Goal: Download file/media

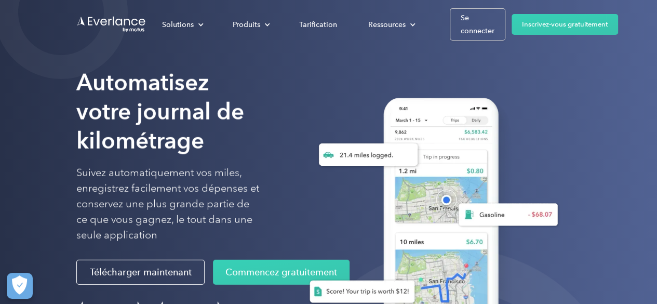
click at [566, 92] on img at bounding box center [429, 216] width 273 height 259
click at [464, 31] on font "Se connecter" at bounding box center [478, 25] width 34 height 22
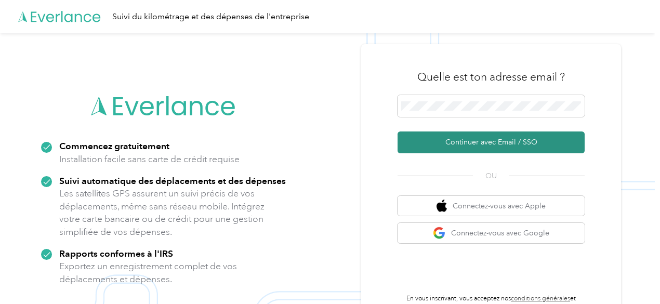
click at [465, 144] on font "Continuer avec Email / SSO" at bounding box center [491, 142] width 92 height 9
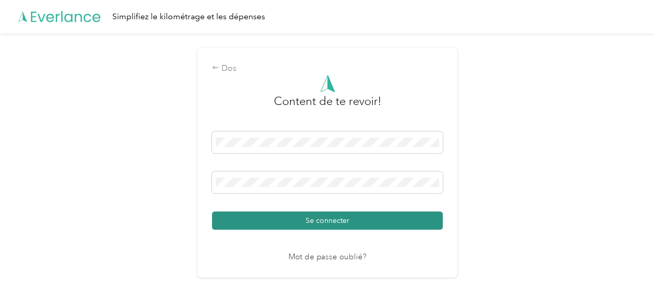
click at [328, 226] on button "Se connecter" at bounding box center [327, 220] width 231 height 18
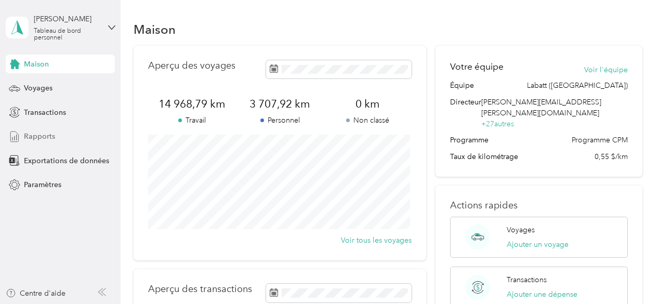
click at [33, 139] on font "Rapports" at bounding box center [39, 136] width 31 height 9
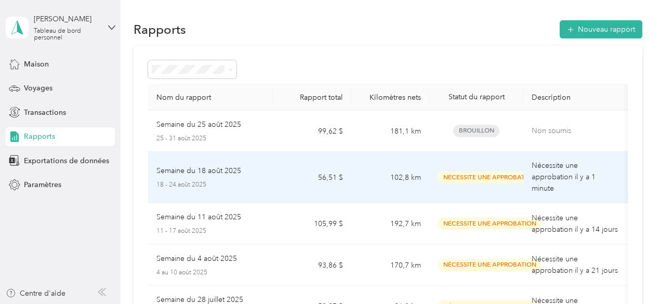
click at [181, 174] on font "Semaine du 18 août 2025" at bounding box center [198, 170] width 85 height 9
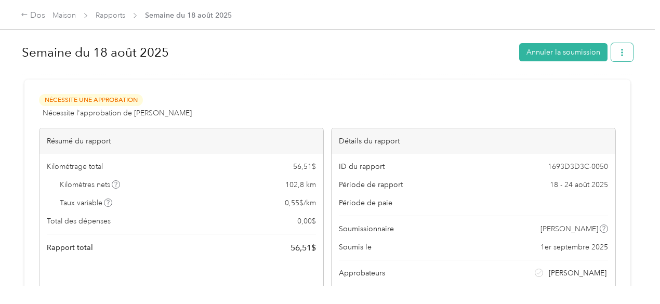
click at [622, 50] on button "button" at bounding box center [622, 52] width 22 height 18
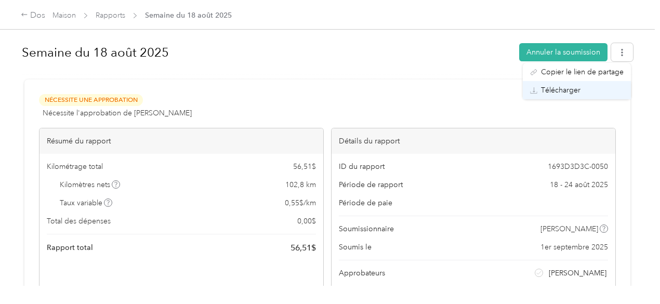
click at [561, 89] on font "Télécharger" at bounding box center [560, 90] width 39 height 9
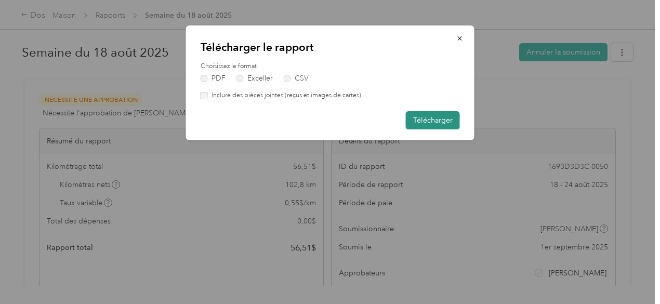
click at [432, 122] on font "Télécharger" at bounding box center [432, 120] width 39 height 9
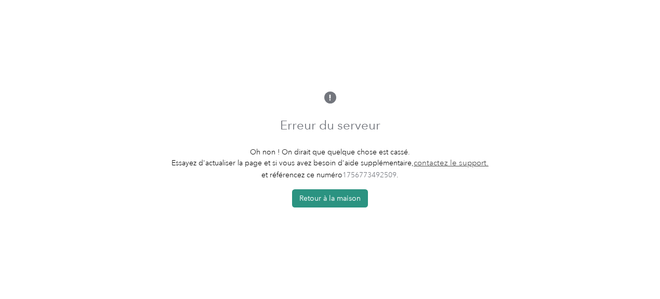
click at [332, 203] on font "Retour à la maison" at bounding box center [329, 198] width 61 height 9
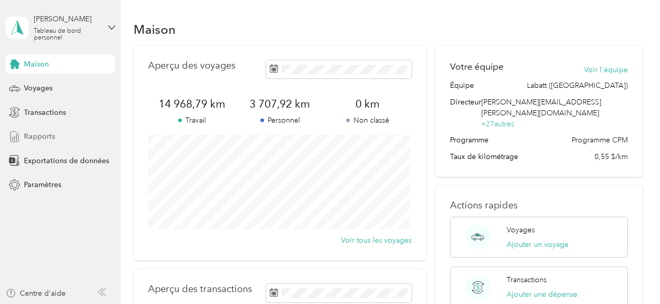
click at [45, 136] on font "Rapports" at bounding box center [39, 136] width 31 height 9
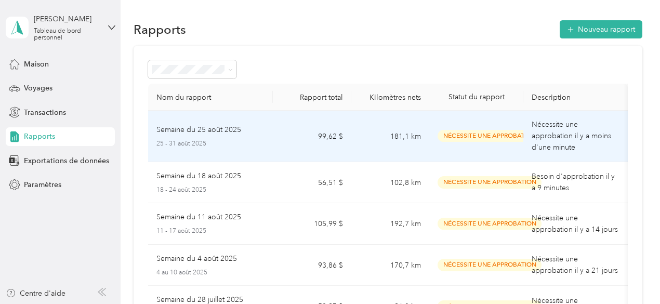
click at [220, 128] on font "Semaine du 25 août 2025" at bounding box center [198, 129] width 85 height 9
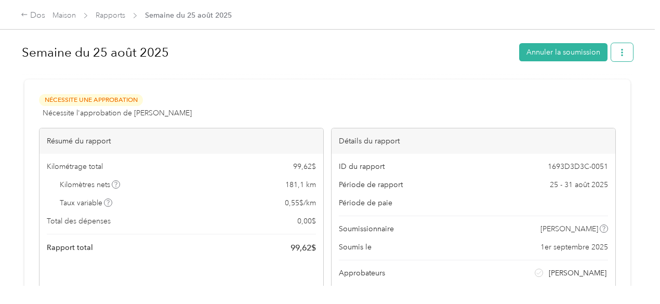
click at [621, 56] on icon "button" at bounding box center [622, 52] width 2 height 7
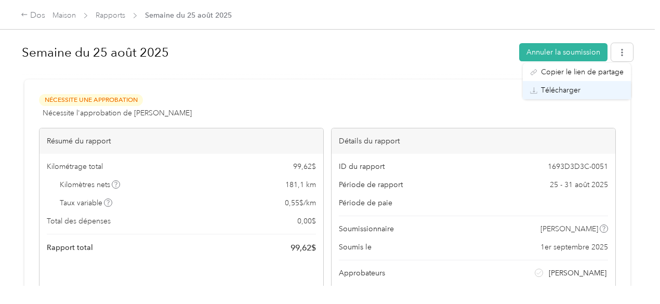
click at [556, 91] on font "Télécharger" at bounding box center [560, 90] width 39 height 9
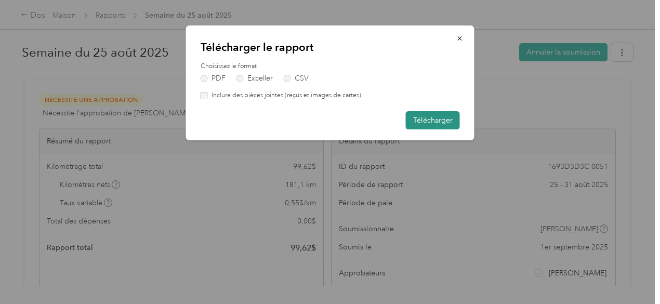
click at [419, 120] on font "Télécharger" at bounding box center [432, 120] width 39 height 9
